Goal: Communication & Community: Answer question/provide support

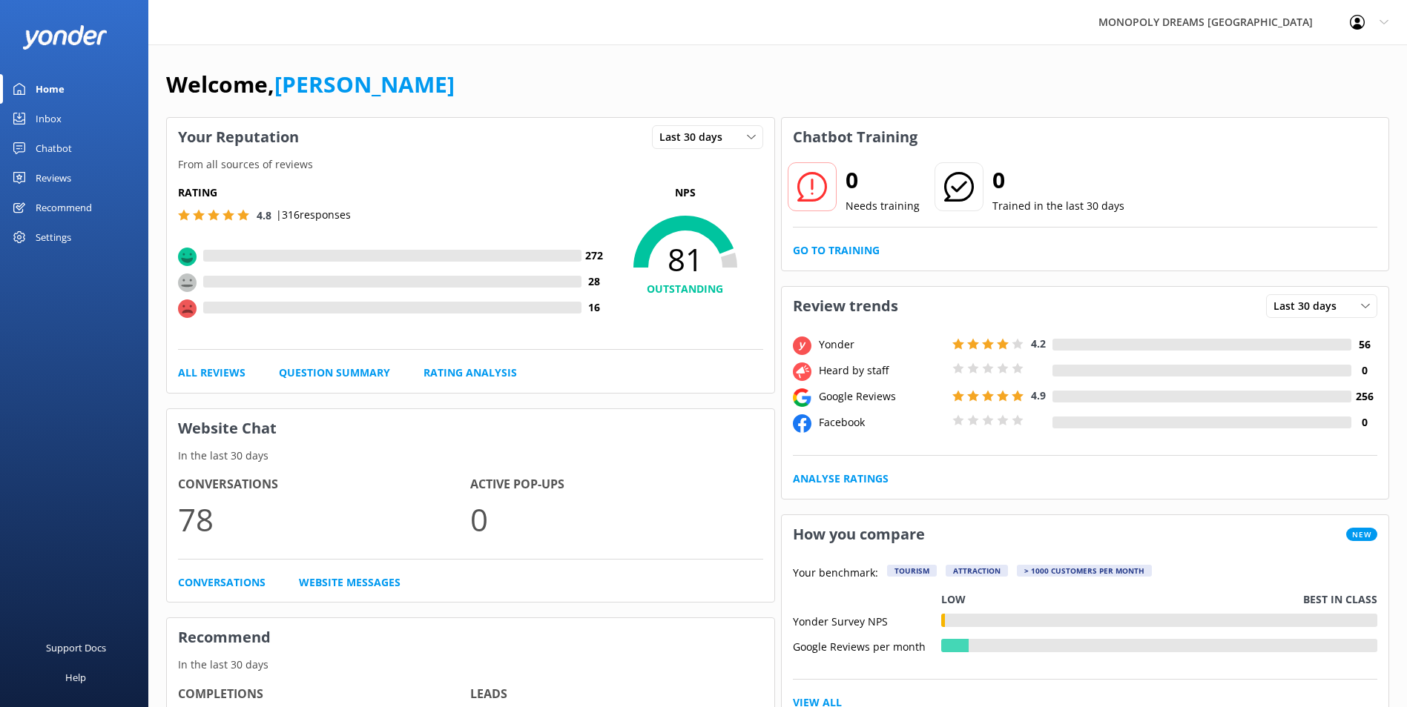
click at [59, 111] on div "Inbox" at bounding box center [49, 119] width 26 height 30
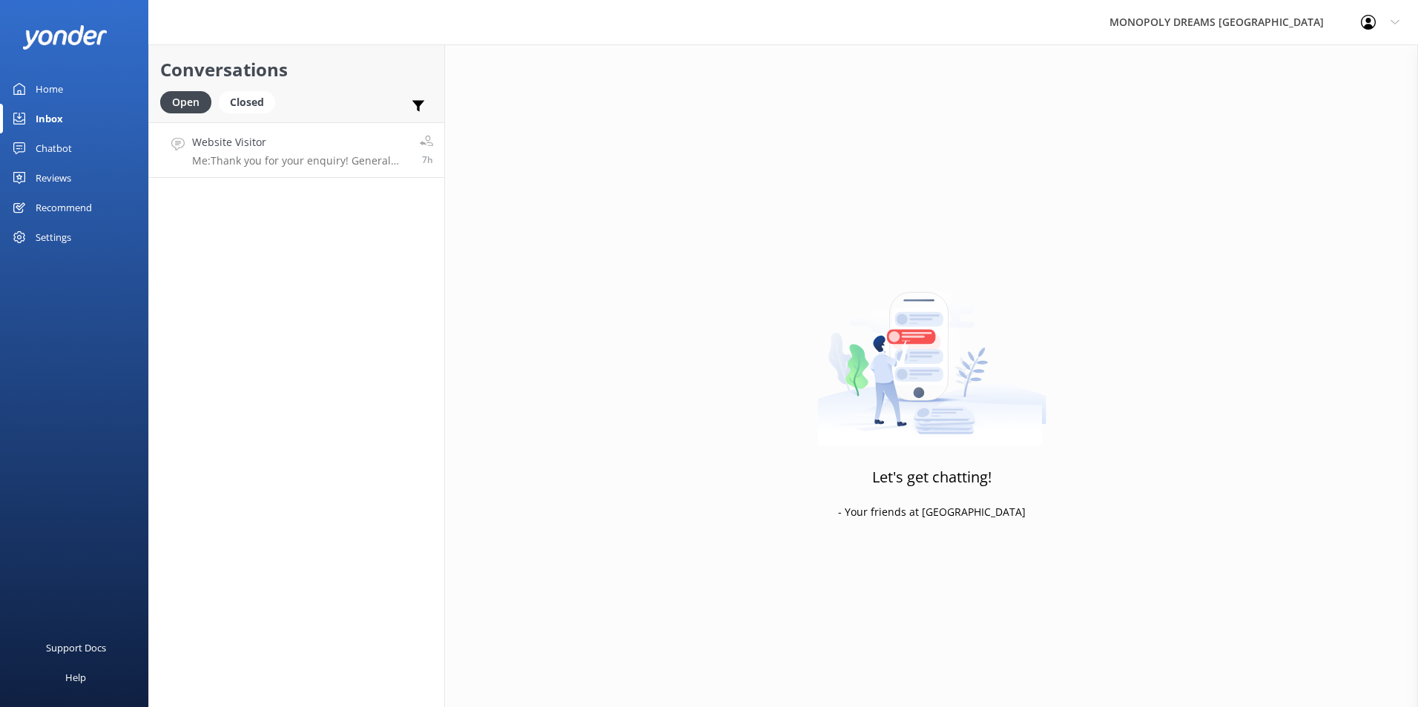
click at [277, 167] on p "Me: Thank you for your enquiry! General Admission tickets do not include entry …" at bounding box center [300, 160] width 217 height 13
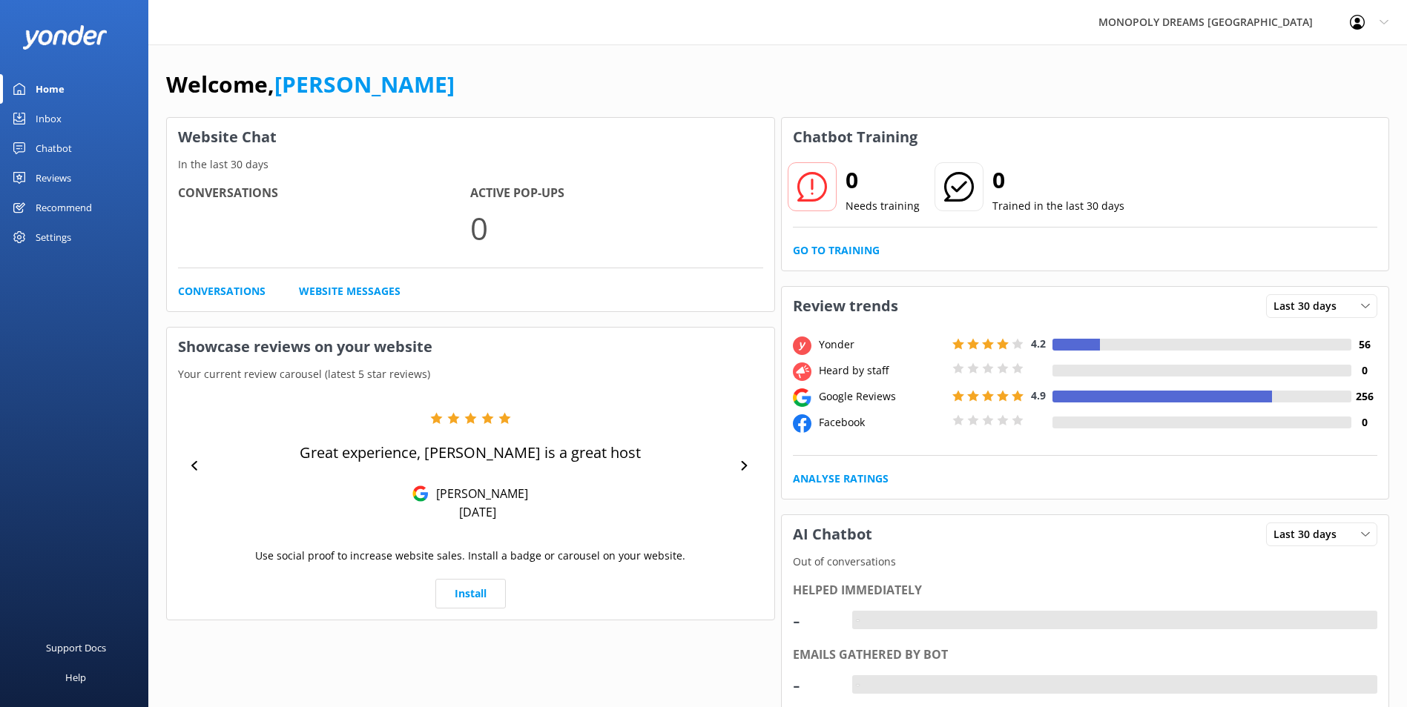
click at [76, 122] on link "Inbox" at bounding box center [74, 119] width 148 height 30
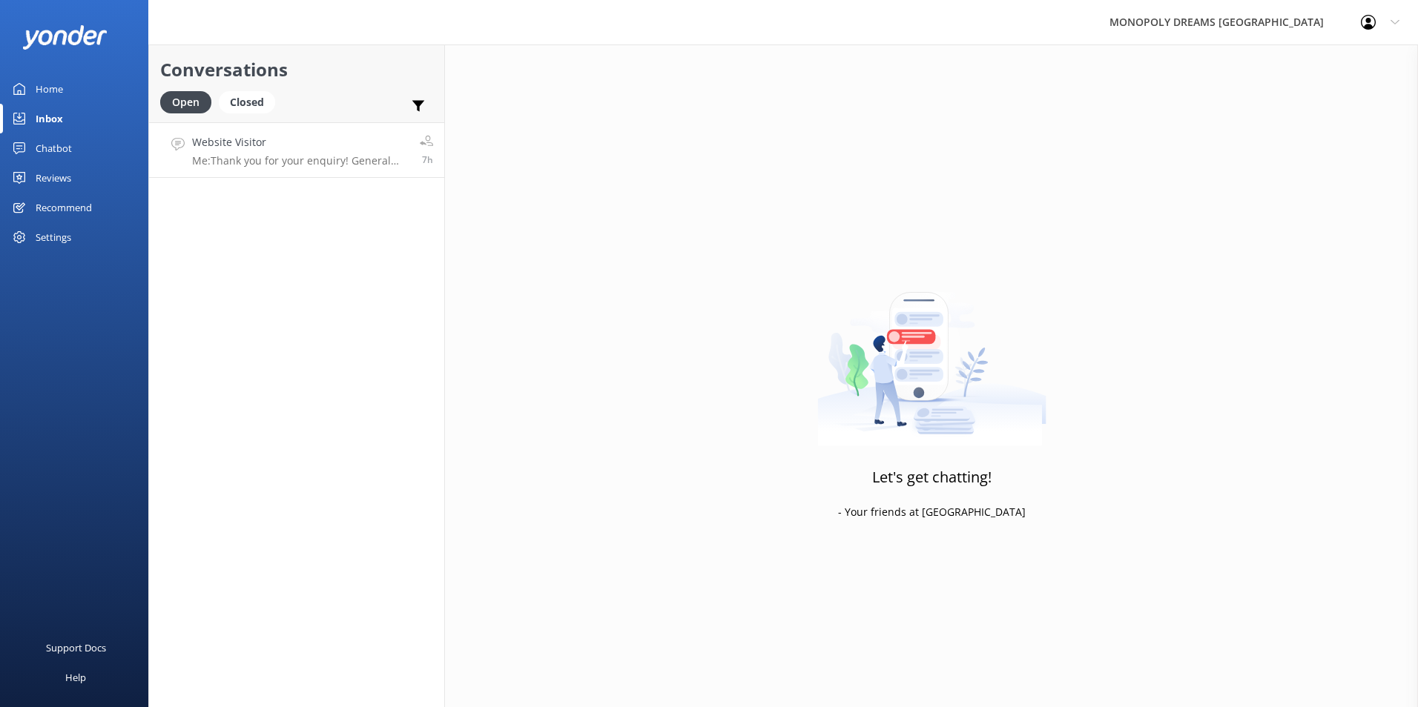
click at [337, 153] on div "Website Visitor Me: Thank you for your enquiry! General Admission tickets do no…" at bounding box center [300, 150] width 217 height 32
